Goal: Information Seeking & Learning: Learn about a topic

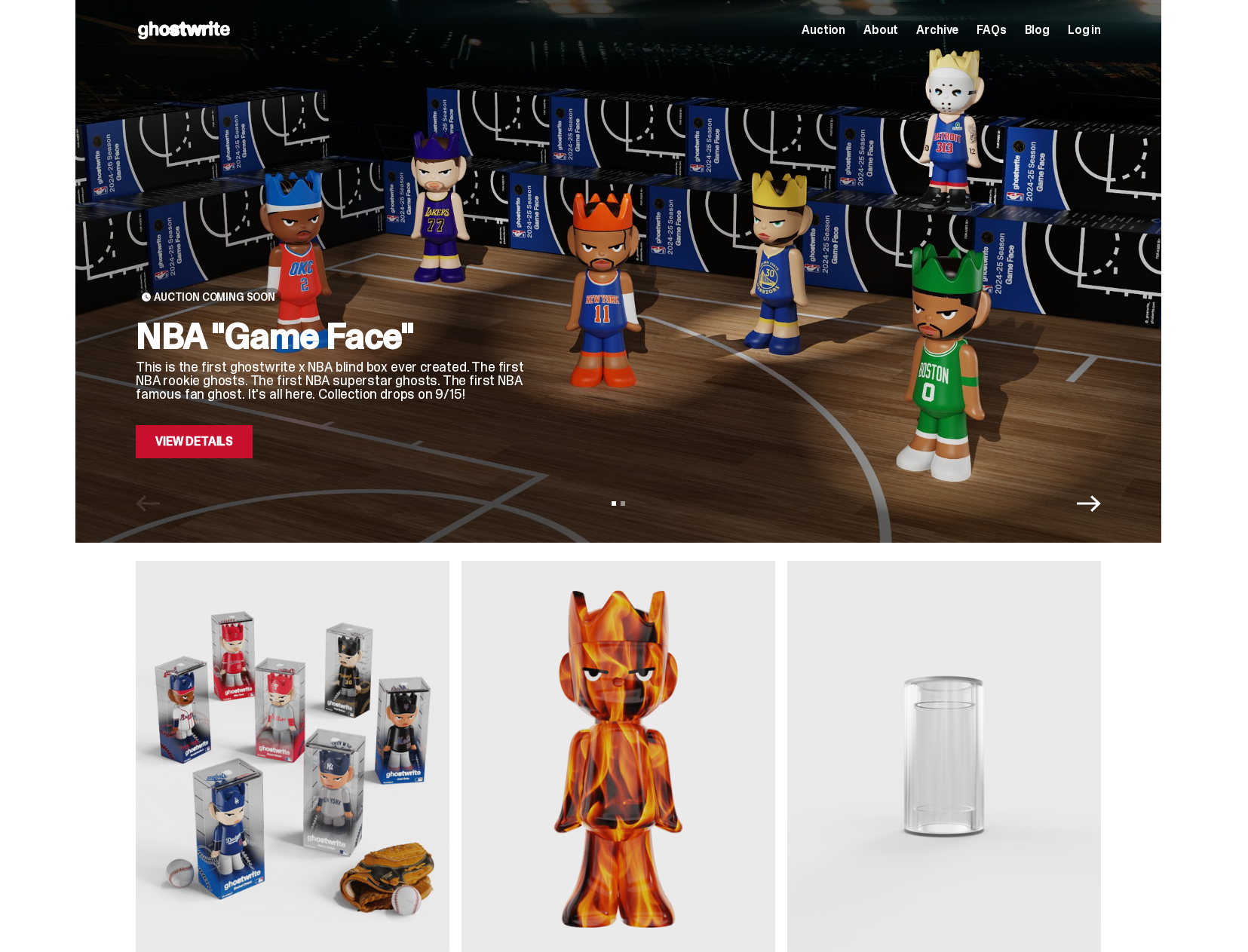
click at [636, 291] on div at bounding box center [826, 252] width 549 height 411
click at [187, 460] on div "Auction Coming Soon NBA "Game Face" This is the first ghostwrite x NBA blind bo…" at bounding box center [618, 271] width 1086 height 542
click at [202, 445] on link "View Details" at bounding box center [194, 442] width 117 height 33
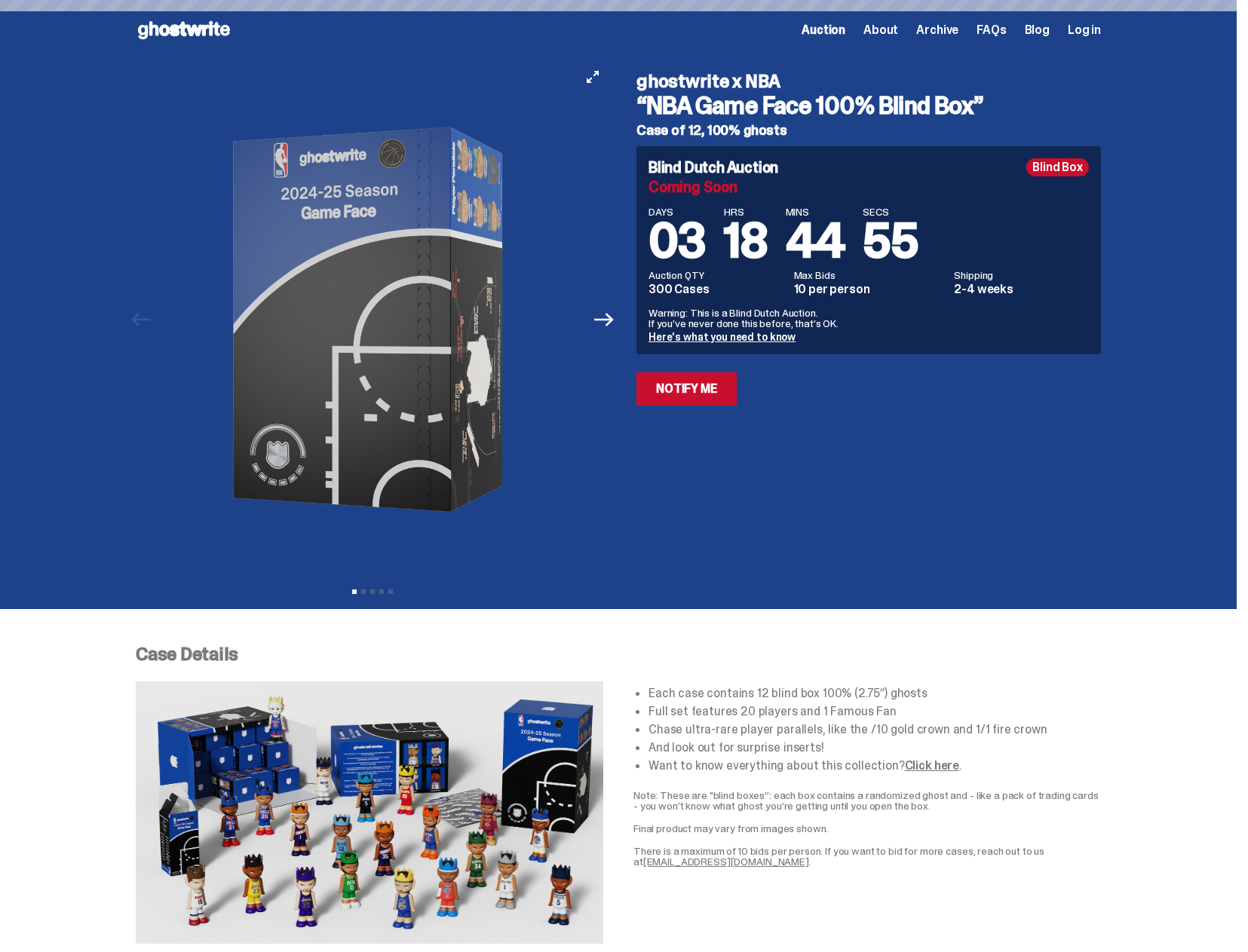
type input "**********"
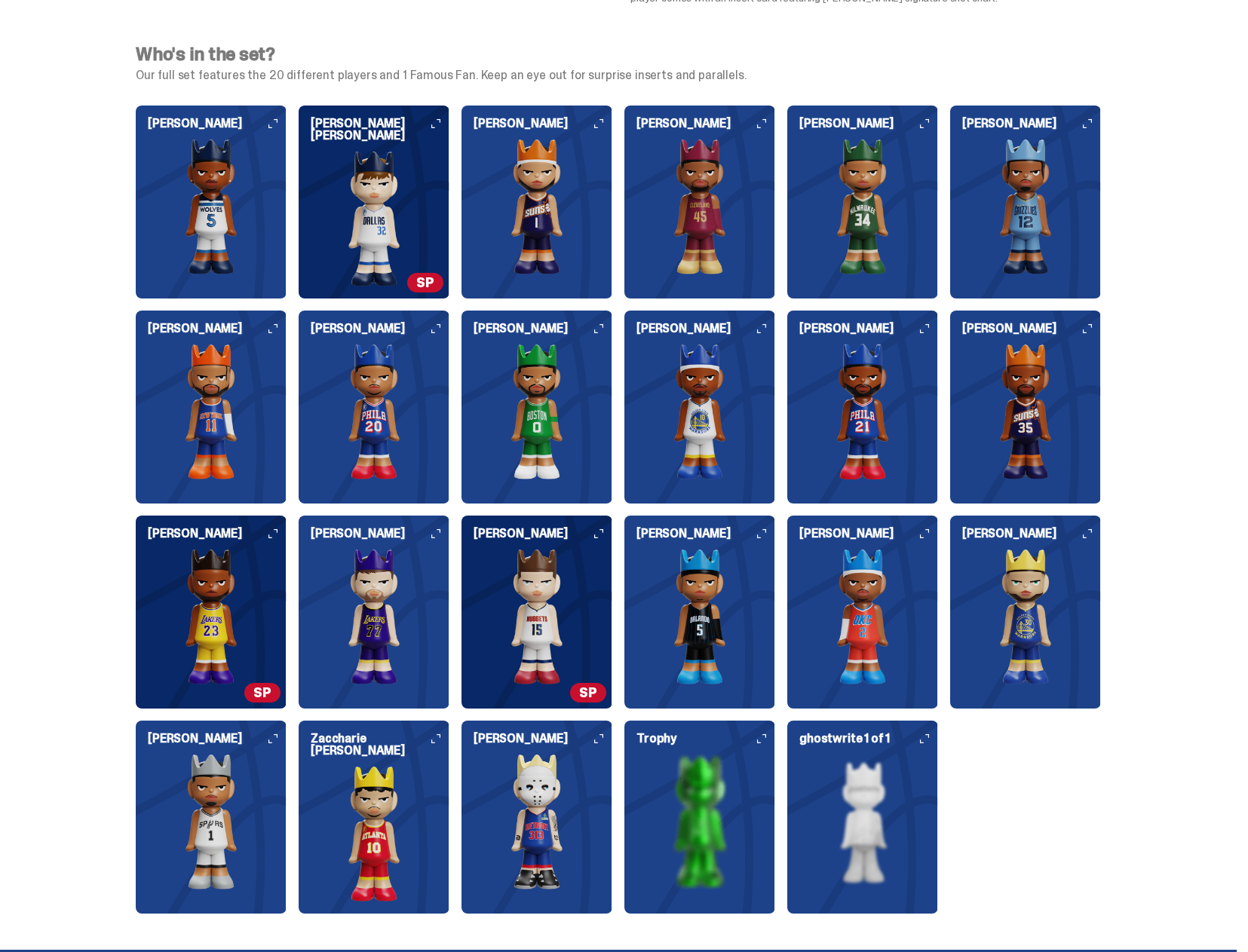
scroll to position [1583, 0]
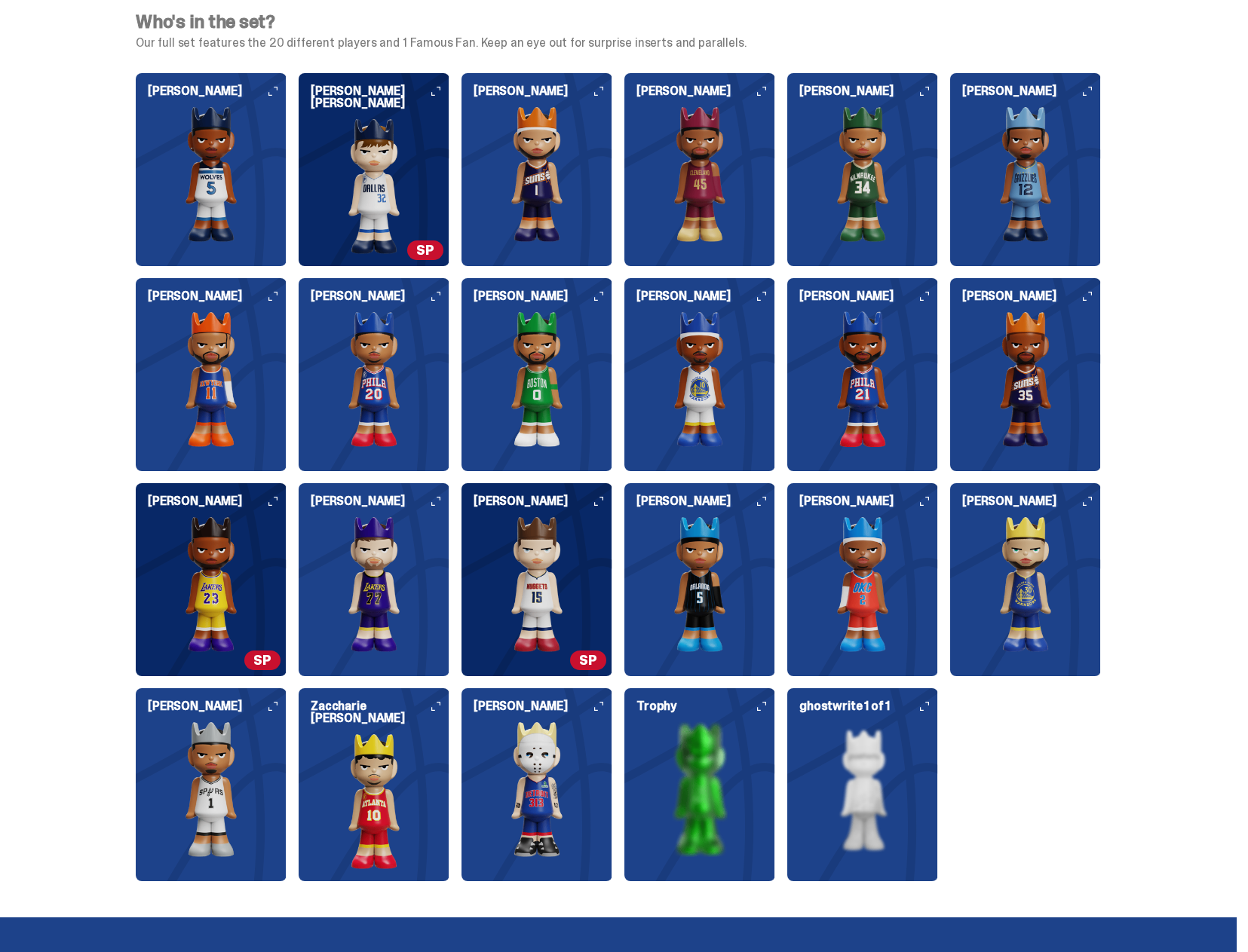
click at [565, 771] on img at bounding box center [536, 789] width 151 height 136
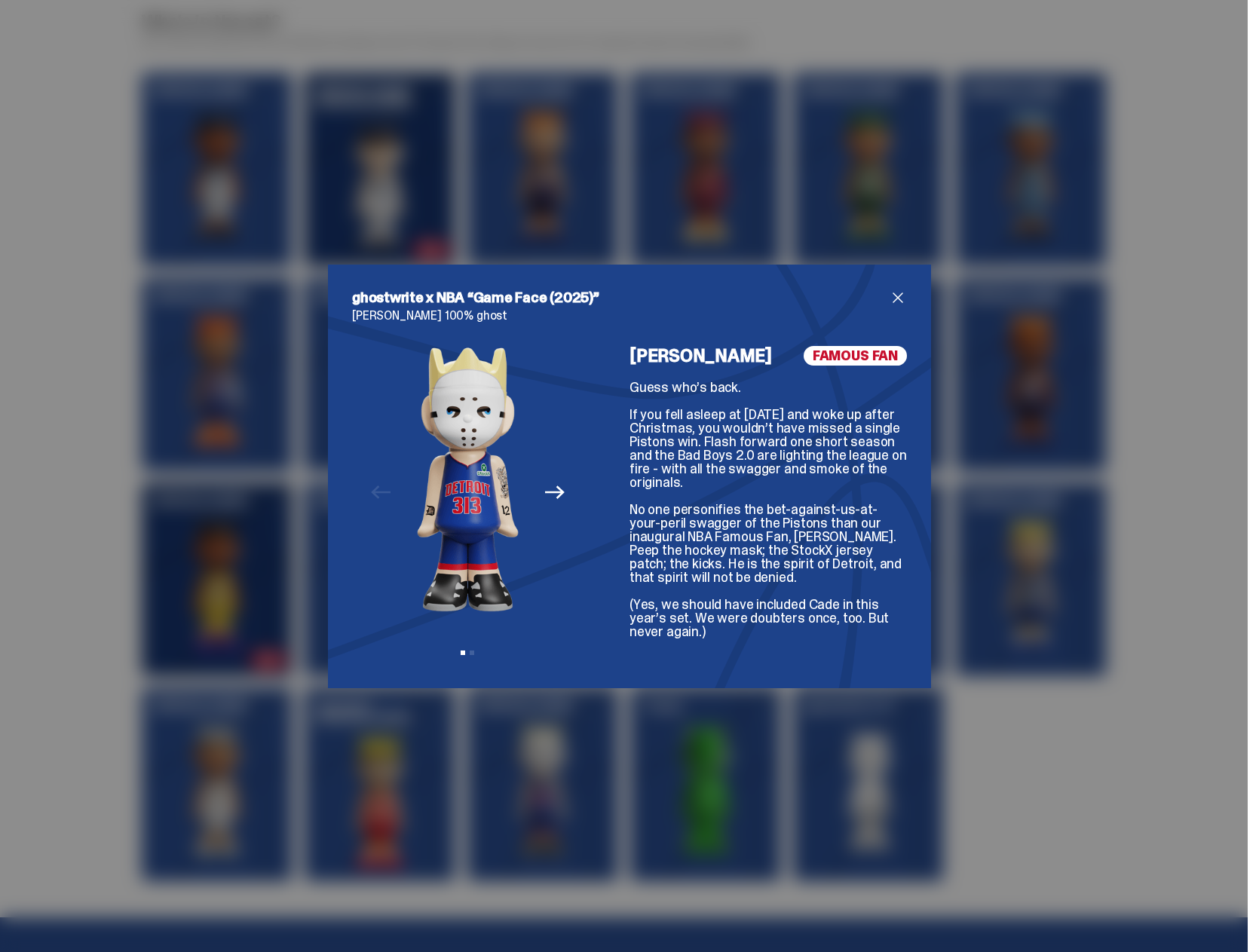
click at [545, 492] on icon "Next" at bounding box center [555, 492] width 19 height 19
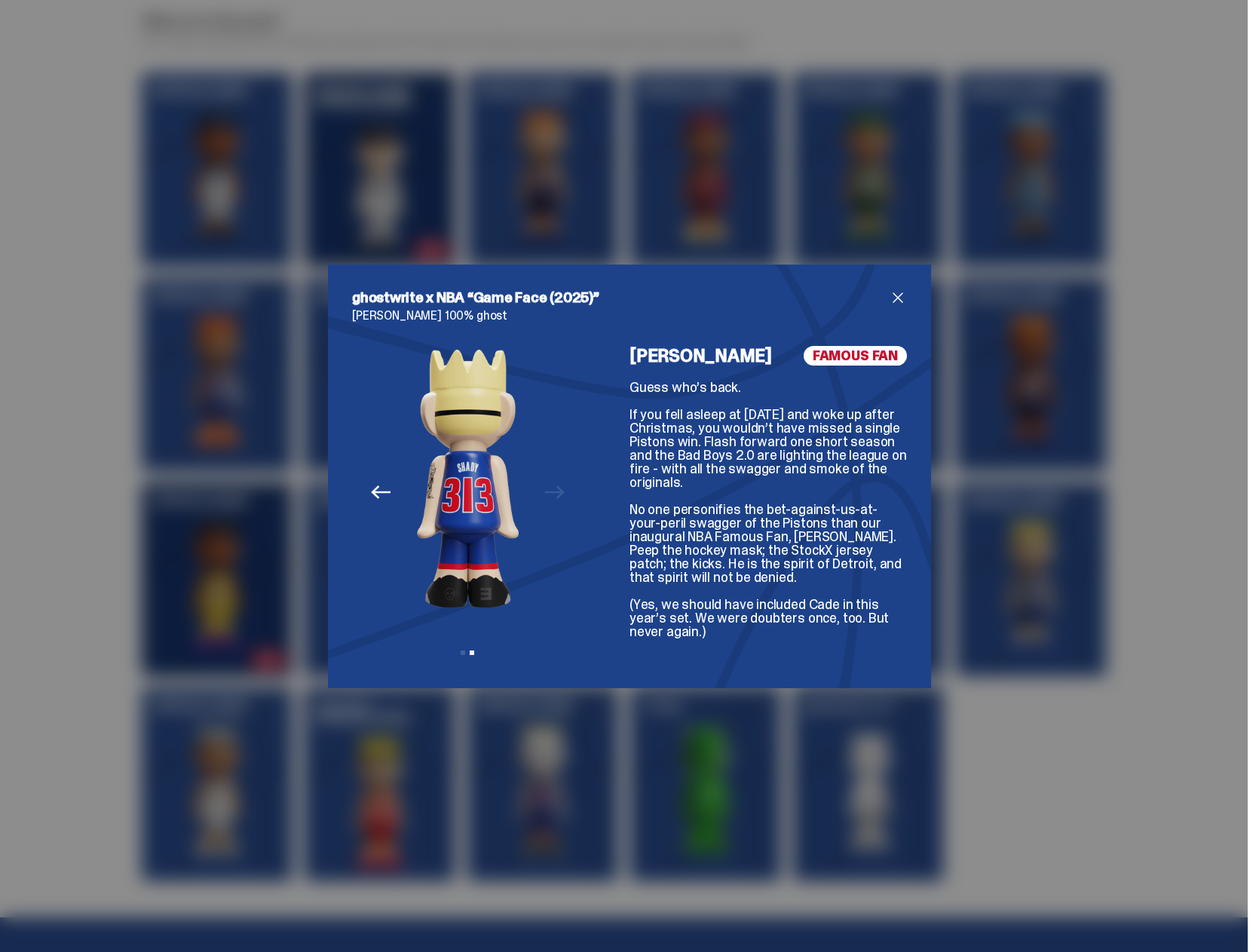
click at [544, 492] on div "Previous Next View slide 1 View slide 2" at bounding box center [467, 505] width 232 height 318
click at [889, 298] on span "close" at bounding box center [898, 298] width 18 height 18
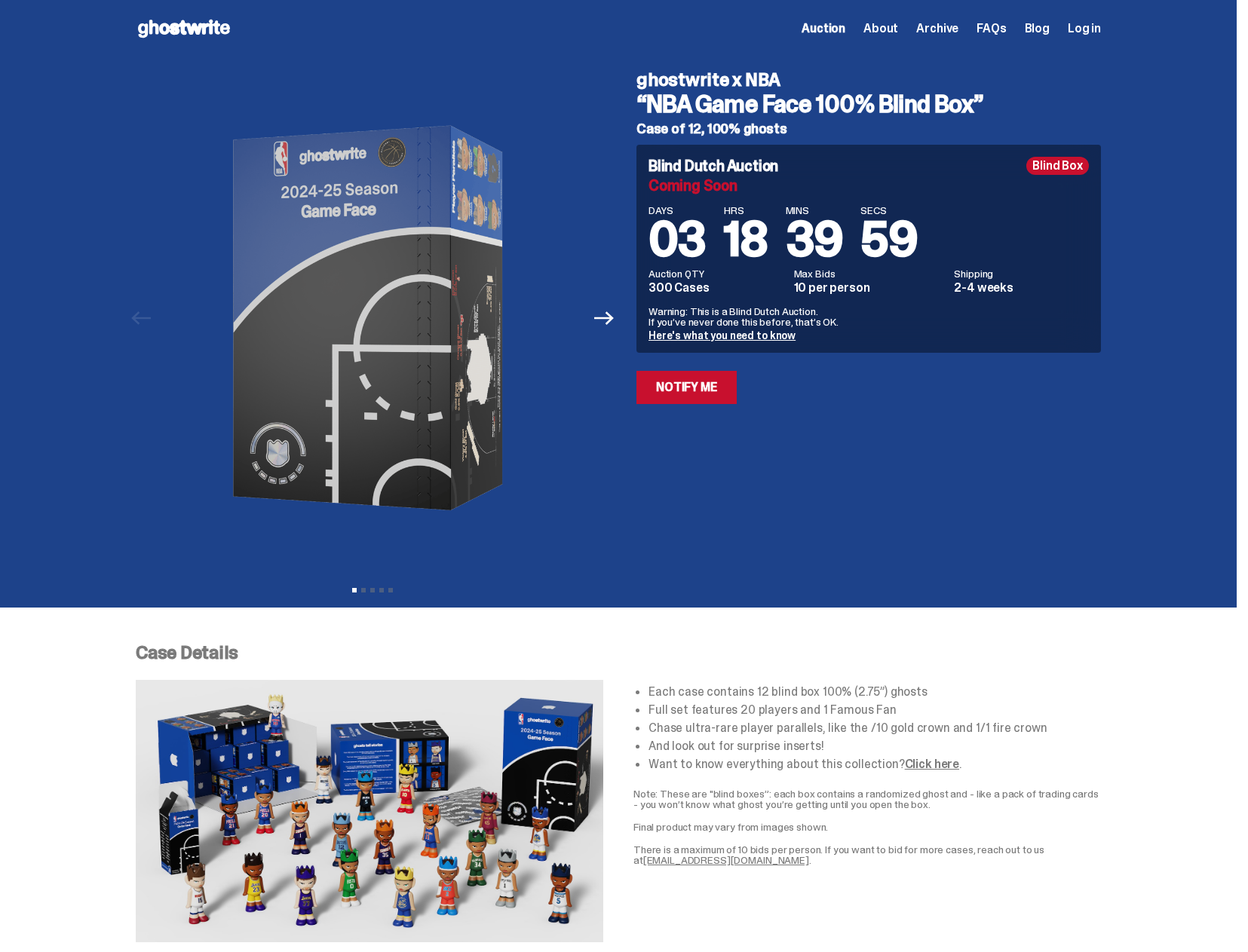
scroll to position [0, 0]
